Goal: Task Accomplishment & Management: Complete application form

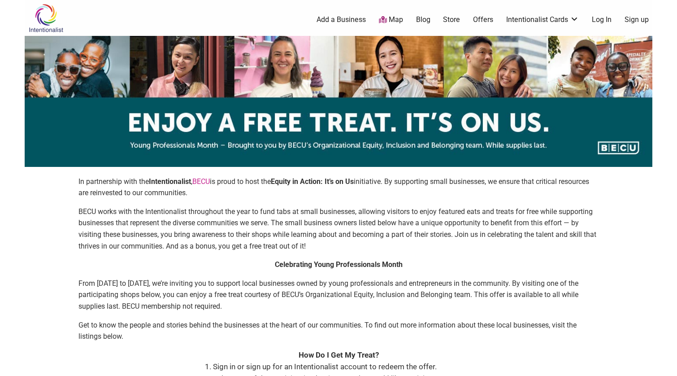
click at [636, 17] on link "Sign up" at bounding box center [636, 20] width 24 height 10
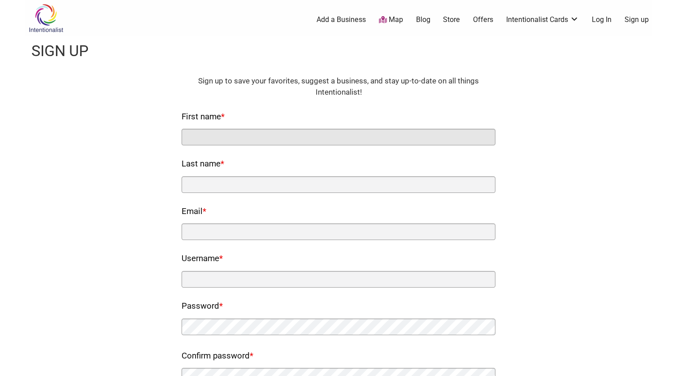
click at [278, 140] on input "First name *" at bounding box center [339, 137] width 314 height 17
type input "Melissa"
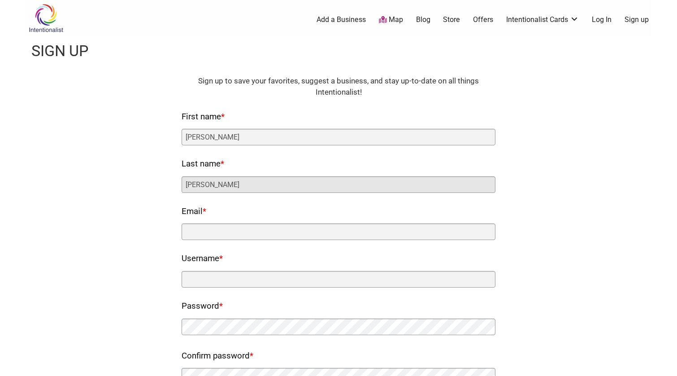
type input "Chadwick"
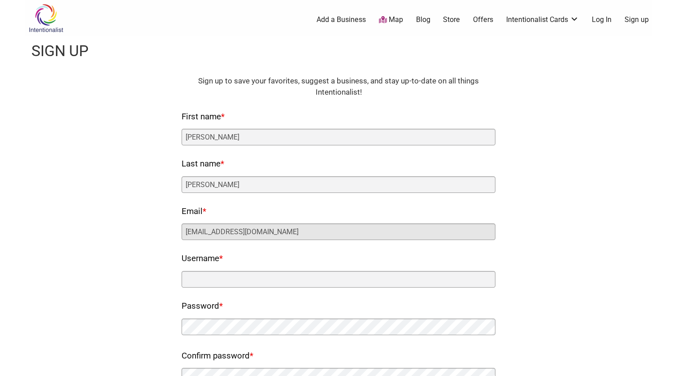
type input "mkchadwick62@gmail.com"
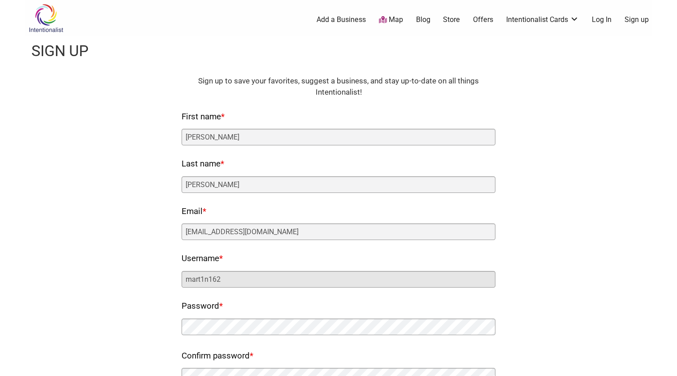
type input "mart1n162"
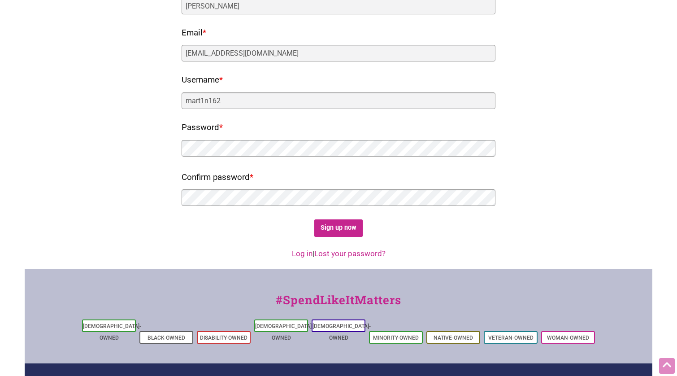
scroll to position [179, 0]
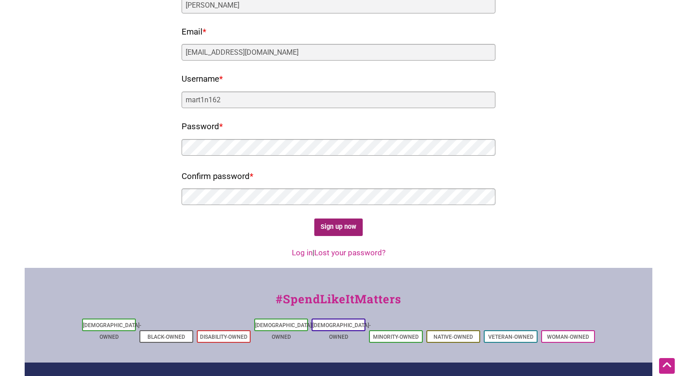
click at [340, 226] on input "Sign up now" at bounding box center [338, 226] width 49 height 17
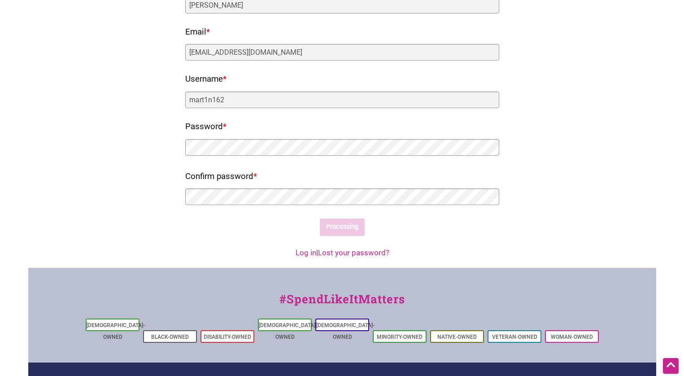
scroll to position [0, 0]
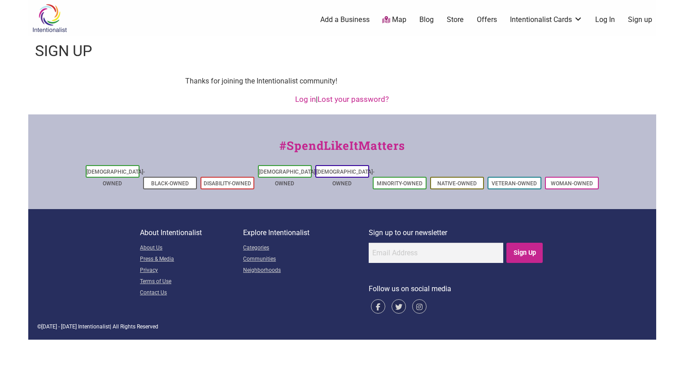
click at [301, 99] on link "Log in" at bounding box center [305, 99] width 21 height 9
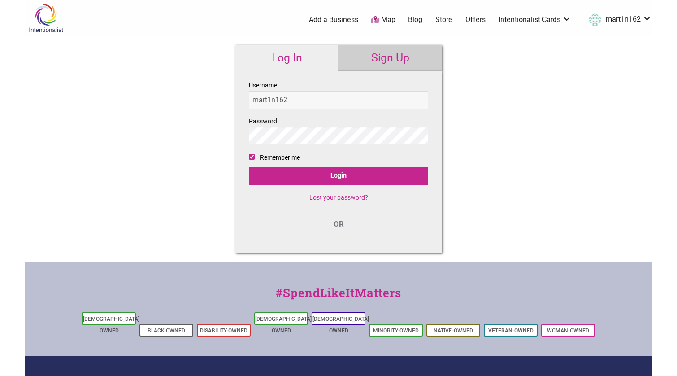
type input "mart1n162"
click at [249, 167] on input "Login" at bounding box center [338, 176] width 179 height 18
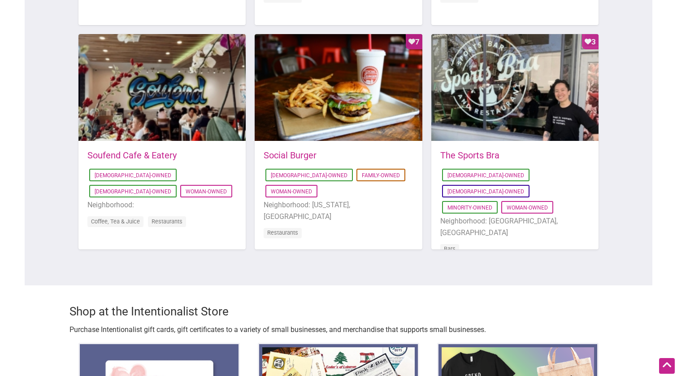
scroll to position [717, 0]
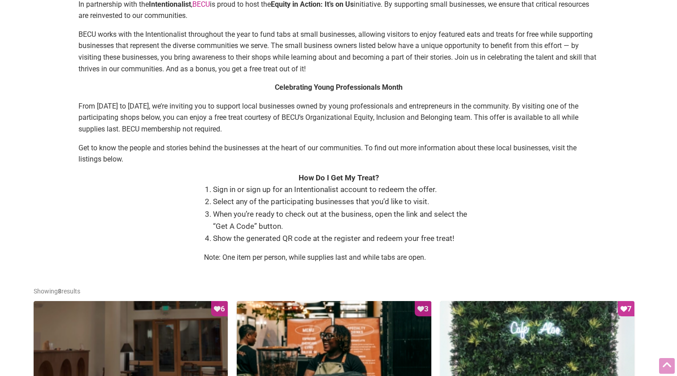
scroll to position [179, 0]
